Goal: Go to known website: Access a specific website the user already knows

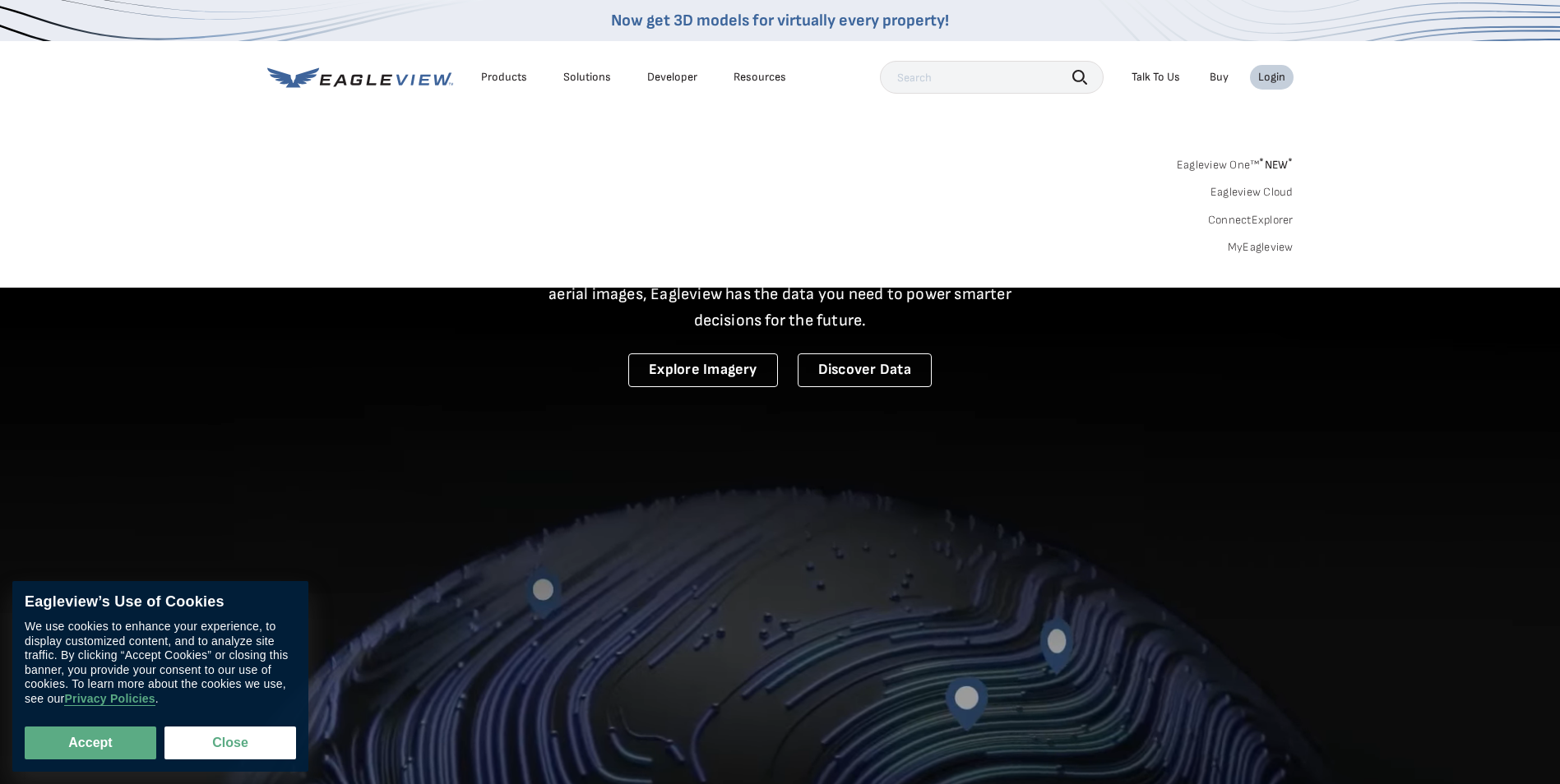
click at [1263, 196] on link "Eagleview Cloud" at bounding box center [1252, 192] width 83 height 15
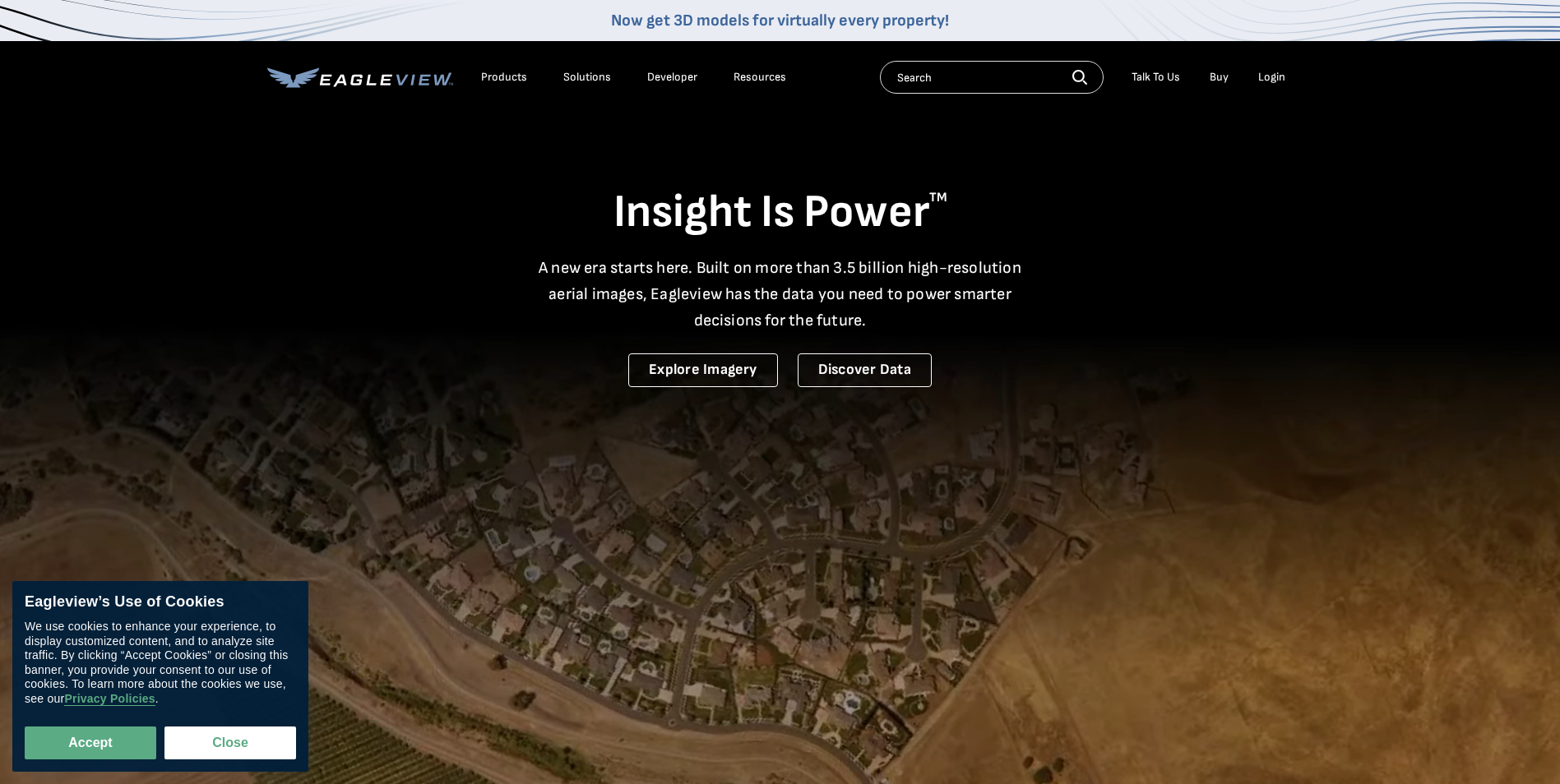
click at [1264, 83] on div "Login" at bounding box center [1271, 76] width 27 height 15
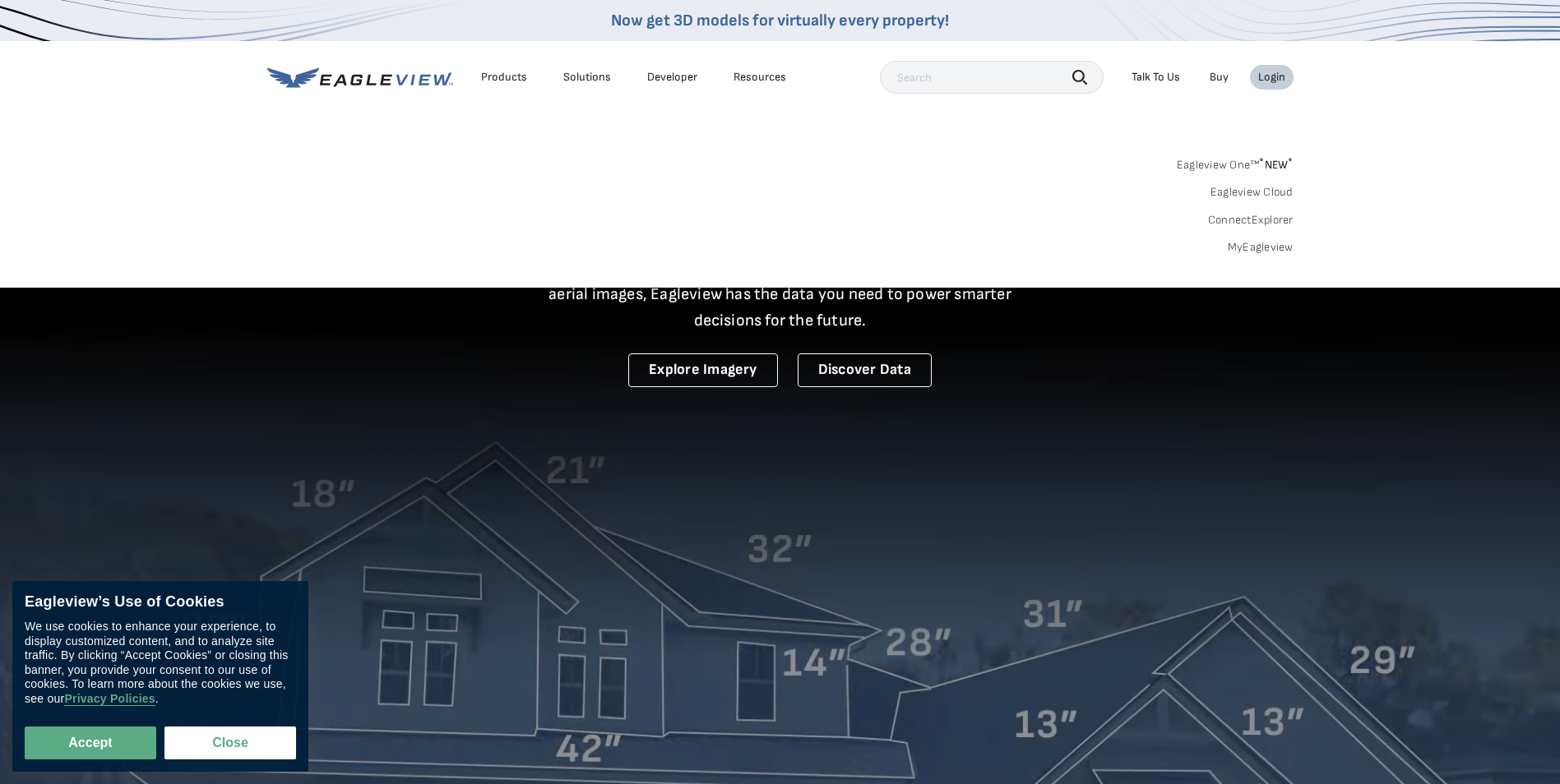
click at [1263, 216] on link "ConnectExplorer" at bounding box center [1250, 220] width 85 height 15
